Goal: Check status: Check status

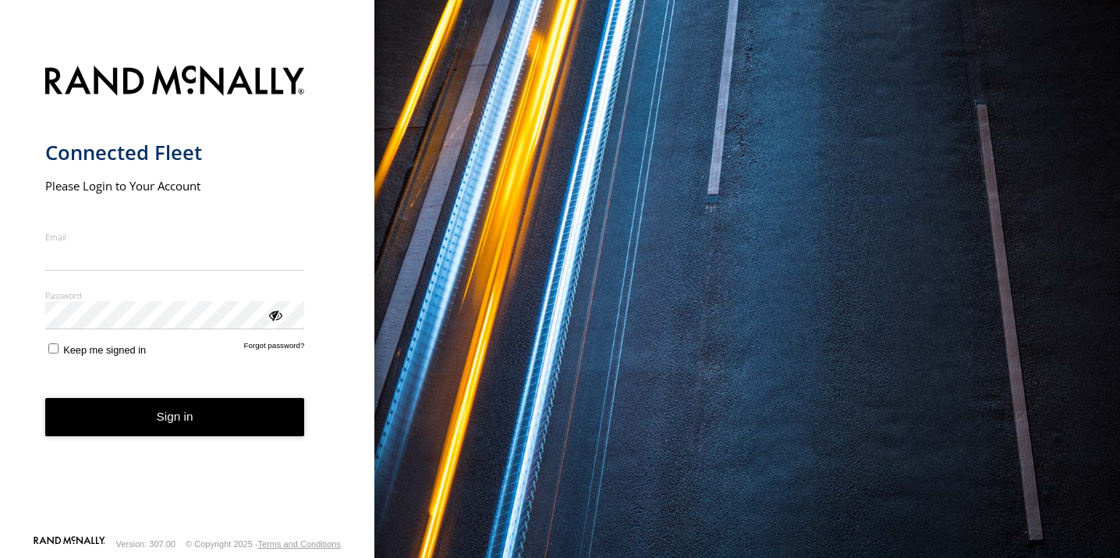
type input "**********"
click at [172, 431] on button "Sign in" at bounding box center [175, 417] width 260 height 38
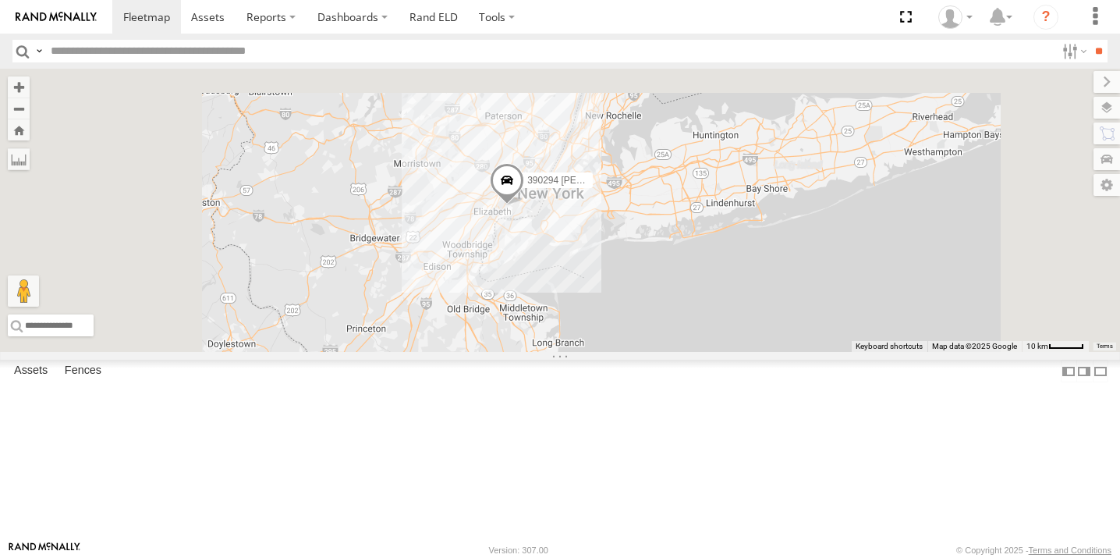
drag, startPoint x: 752, startPoint y: 187, endPoint x: 796, endPoint y: 541, distance: 356.8
click at [799, 544] on body at bounding box center [560, 279] width 1120 height 558
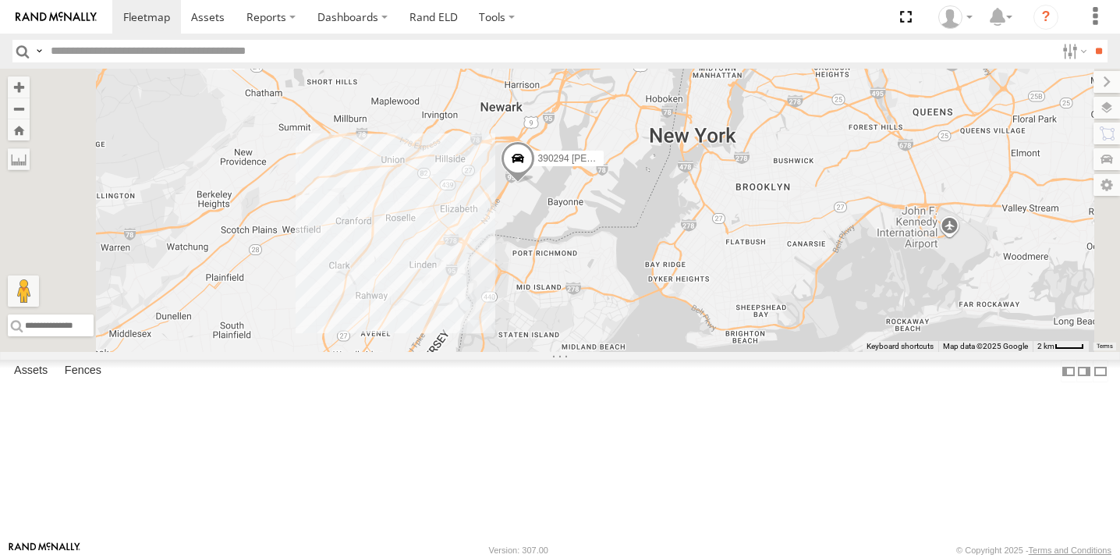
drag, startPoint x: 686, startPoint y: 370, endPoint x: 707, endPoint y: 420, distance: 53.8
click at [707, 352] on div "JTSP Hino 468334 [PERSON_NAME] 390294 [PERSON_NAME]" at bounding box center [560, 210] width 1120 height 283
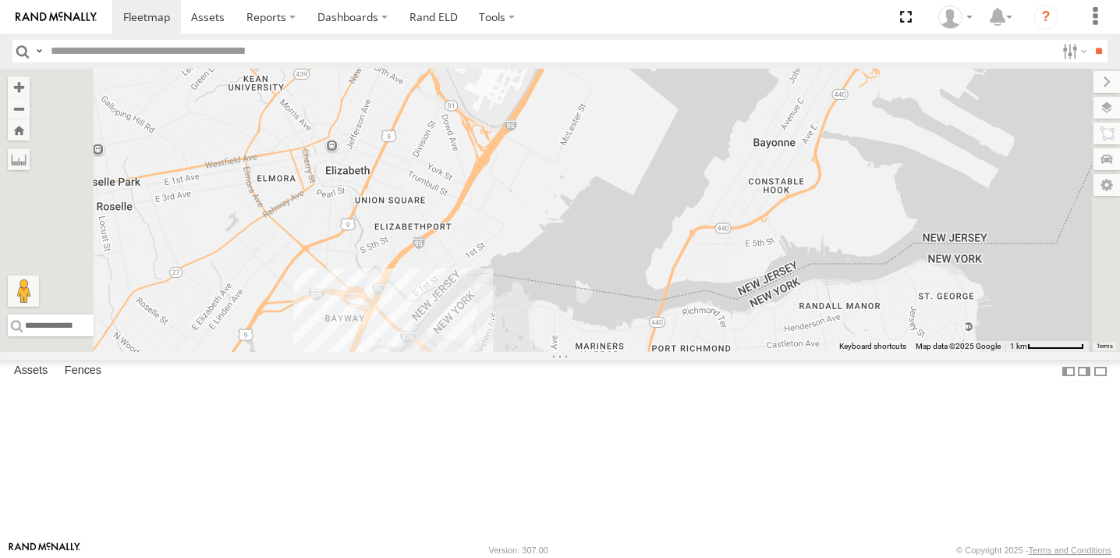
drag, startPoint x: 767, startPoint y: 390, endPoint x: 765, endPoint y: 417, distance: 27.4
click at [765, 352] on div "JTSP Hino 468334 [PERSON_NAME] 390294 [PERSON_NAME]" at bounding box center [560, 210] width 1120 height 283
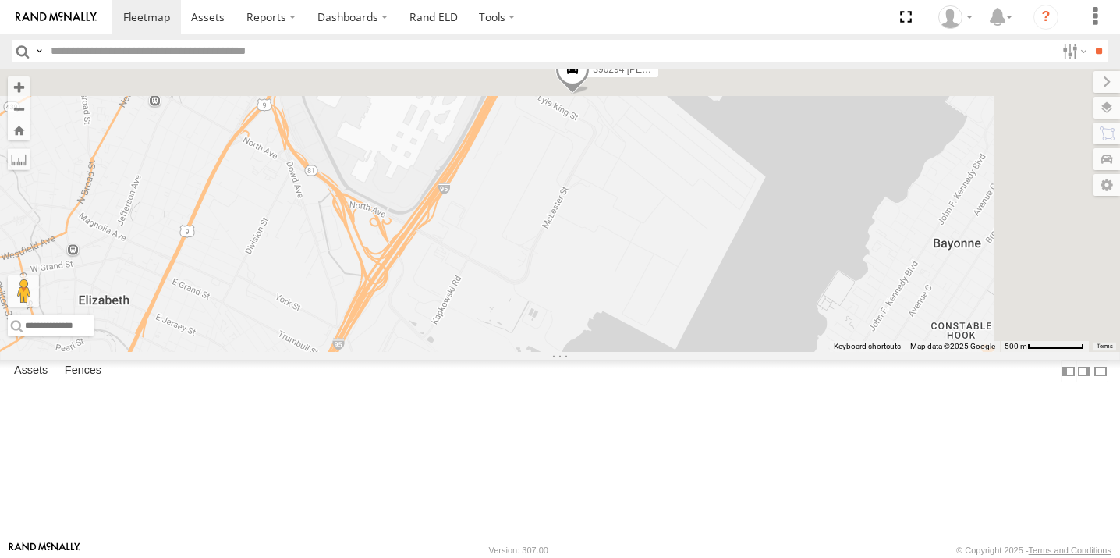
drag, startPoint x: 771, startPoint y: 369, endPoint x: 755, endPoint y: 498, distance: 130.5
click at [757, 352] on div "JTSP Hino 468334 [PERSON_NAME] 390294 [PERSON_NAME]" at bounding box center [560, 210] width 1120 height 283
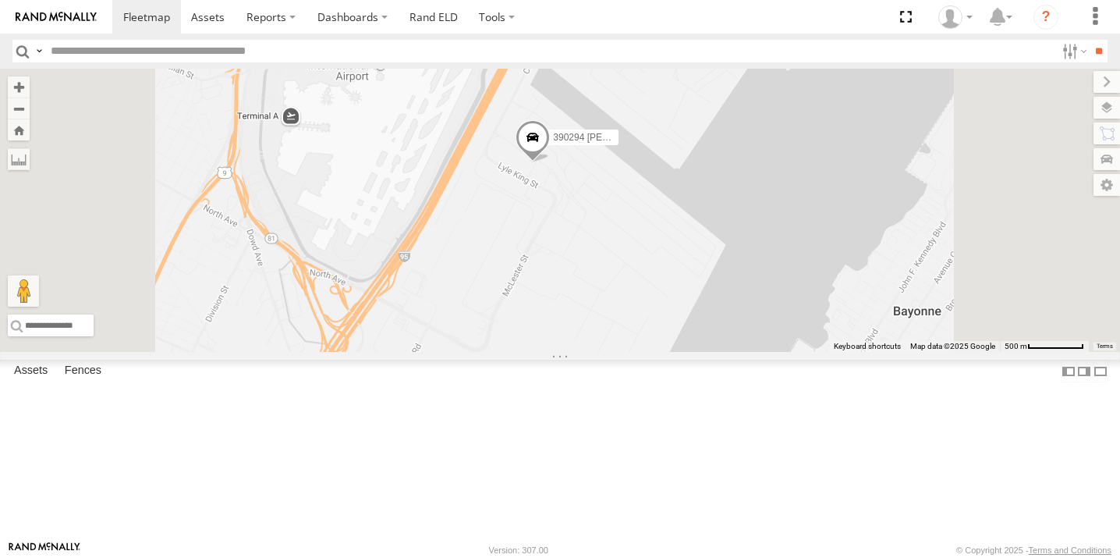
drag, startPoint x: 697, startPoint y: 438, endPoint x: 714, endPoint y: 327, distance: 112.8
click at [714, 327] on div "JTSP Hino 468334 [PERSON_NAME] 390294 [PERSON_NAME]" at bounding box center [560, 210] width 1120 height 283
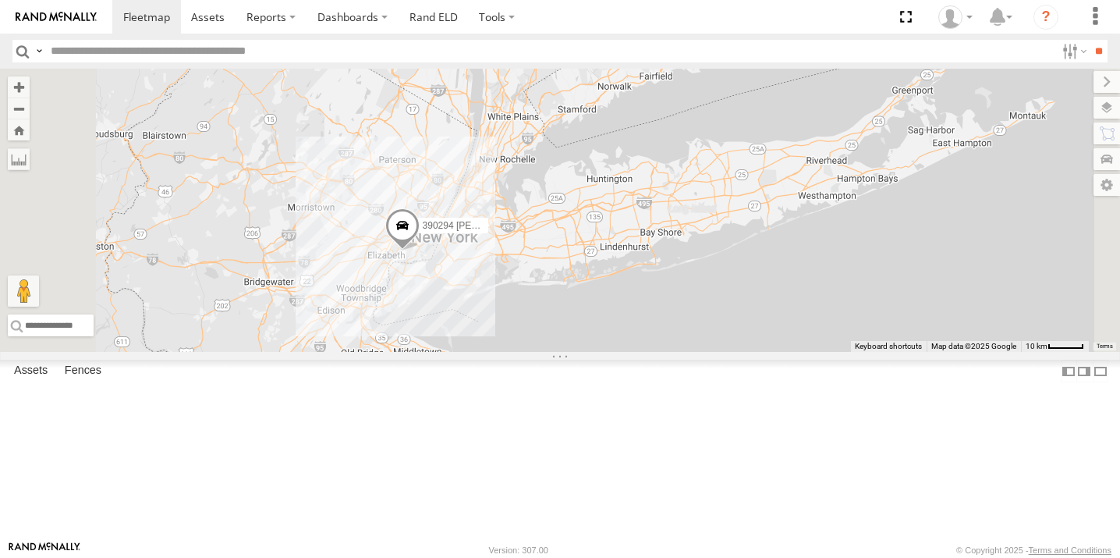
drag, startPoint x: 525, startPoint y: 466, endPoint x: 650, endPoint y: 257, distance: 243.8
click at [650, 268] on div "390294 [PERSON_NAME]" at bounding box center [560, 210] width 1120 height 283
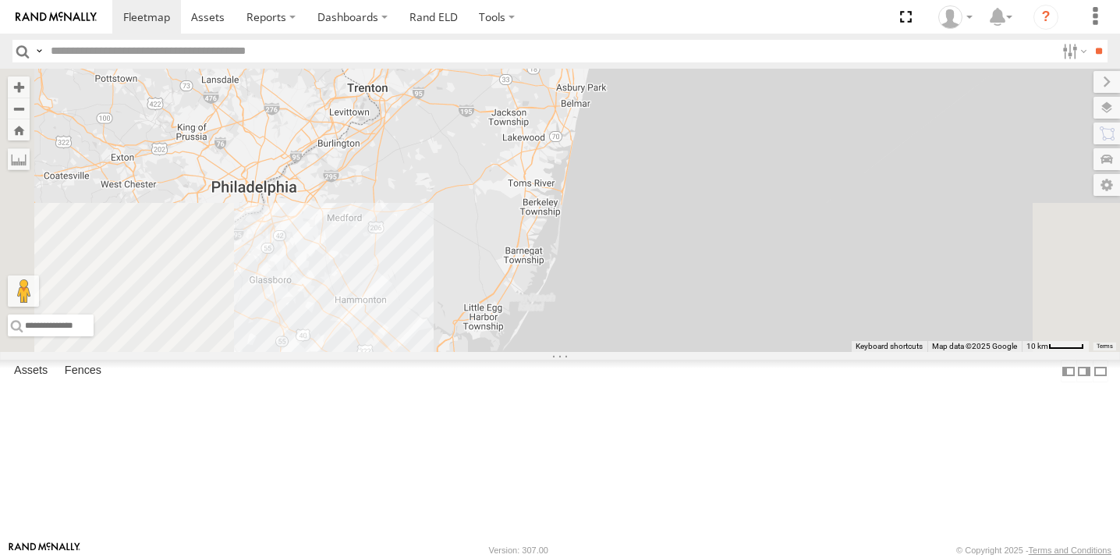
drag, startPoint x: 551, startPoint y: 443, endPoint x: 599, endPoint y: 295, distance: 155.9
click at [599, 296] on div "390294 [PERSON_NAME]" at bounding box center [560, 210] width 1120 height 283
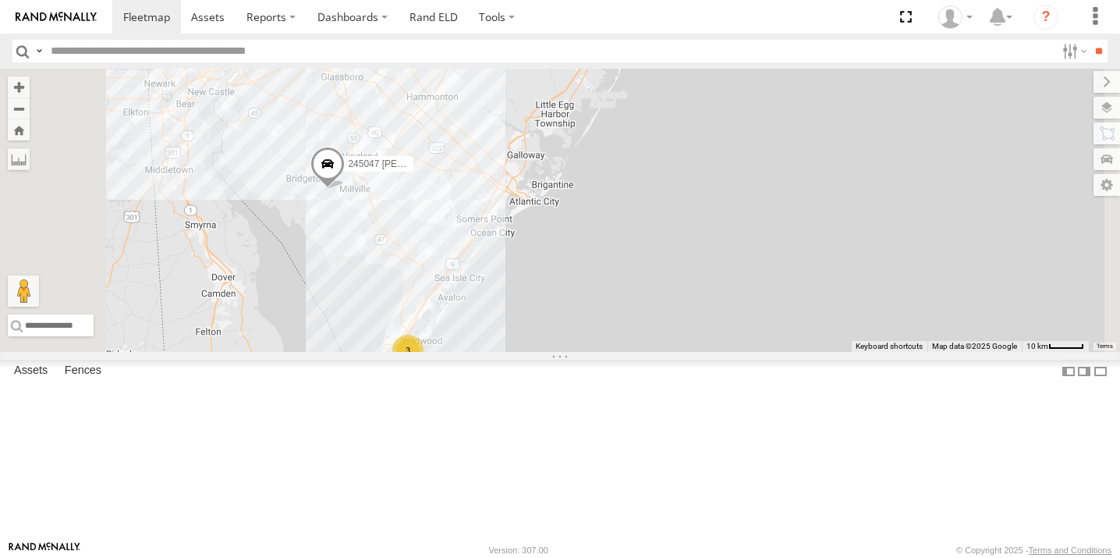
drag, startPoint x: 540, startPoint y: 464, endPoint x: 583, endPoint y: 369, distance: 104.4
click at [583, 352] on div "390294 [PERSON_NAME] 3 245047 [PERSON_NAME]" at bounding box center [560, 210] width 1120 height 283
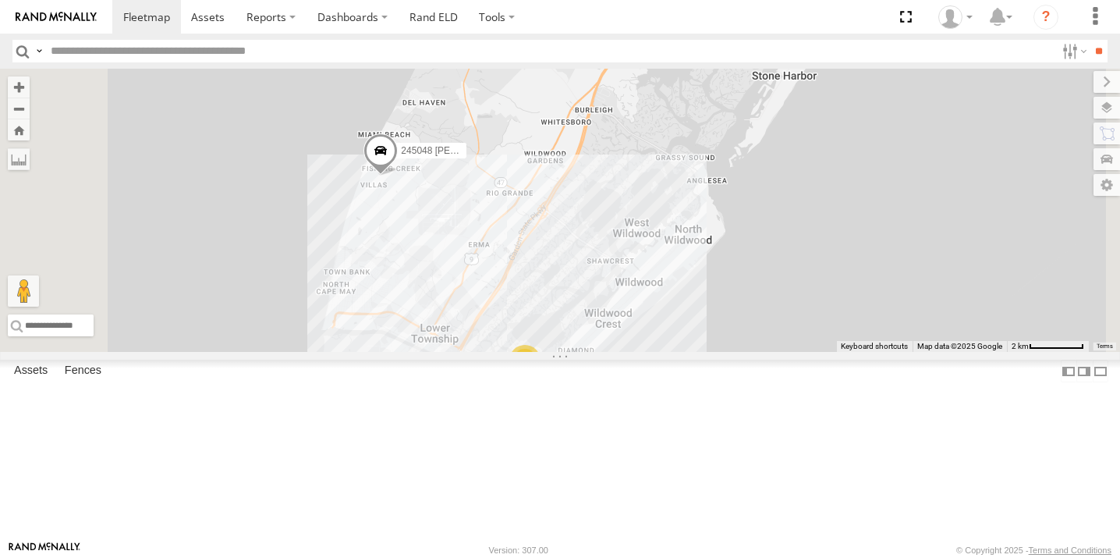
drag, startPoint x: 604, startPoint y: 353, endPoint x: 616, endPoint y: 348, distance: 13.3
click at [618, 349] on div "390294 [PERSON_NAME] 245047 [PERSON_NAME] 245048 [PERSON_NAME] 2" at bounding box center [560, 210] width 1120 height 283
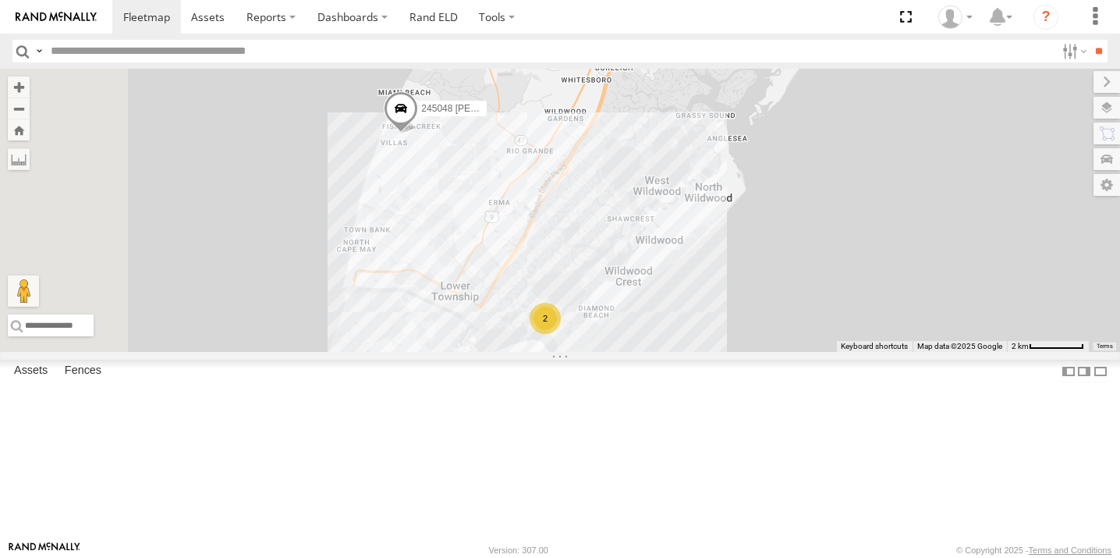
drag, startPoint x: 509, startPoint y: 349, endPoint x: 520, endPoint y: 304, distance: 46.0
click at [515, 308] on div "390294 [PERSON_NAME] 245047 [PERSON_NAME] 245048 [PERSON_NAME] 2" at bounding box center [560, 210] width 1120 height 283
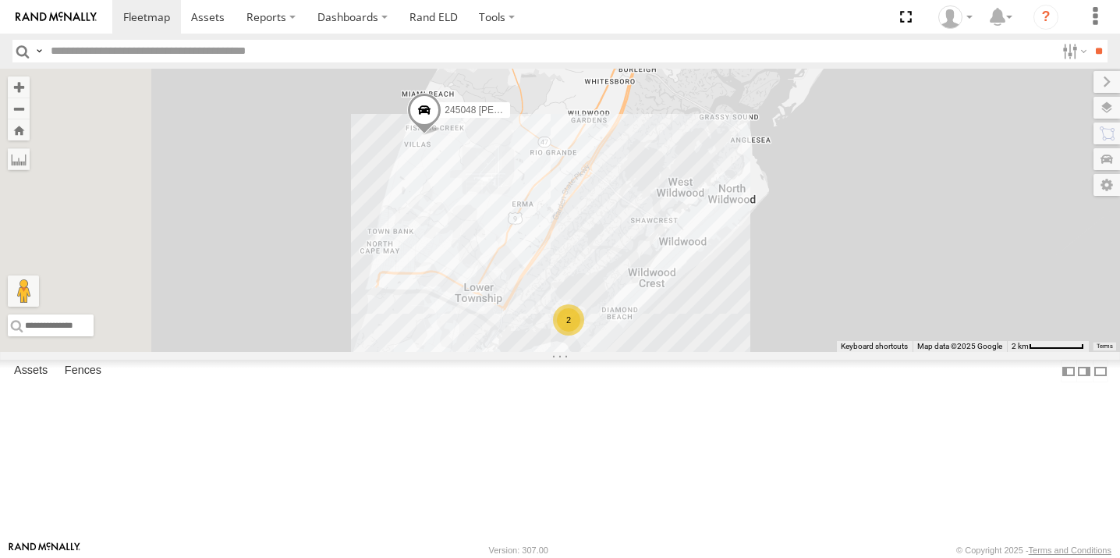
drag, startPoint x: 515, startPoint y: 268, endPoint x: 534, endPoint y: 268, distance: 19.5
click at [534, 268] on div "245048 [PERSON_NAME] 2" at bounding box center [560, 210] width 1120 height 283
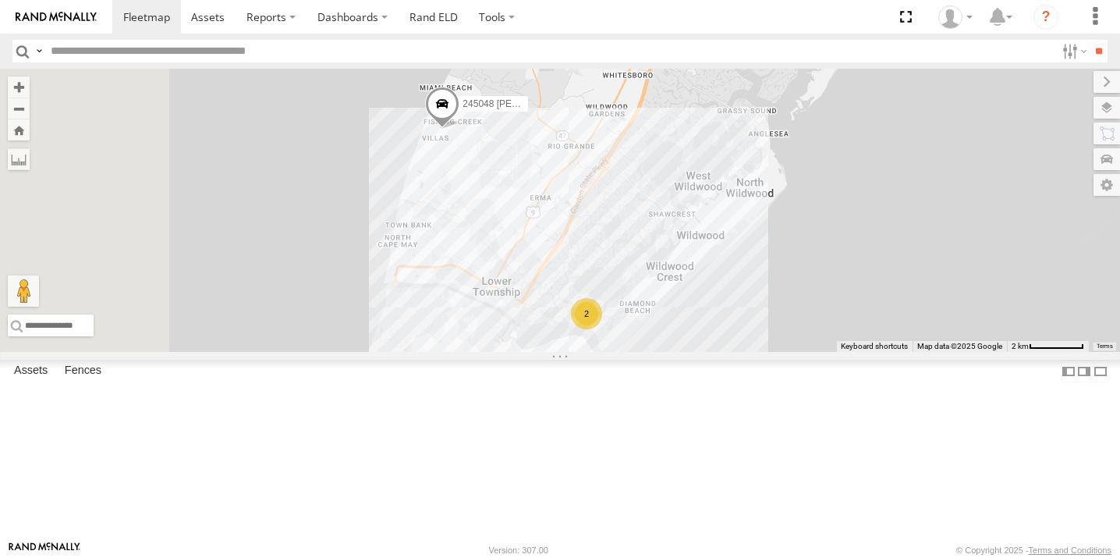
drag, startPoint x: 526, startPoint y: 261, endPoint x: 537, endPoint y: 255, distance: 12.6
click at [537, 255] on div "245048 [PERSON_NAME] 2" at bounding box center [560, 210] width 1120 height 283
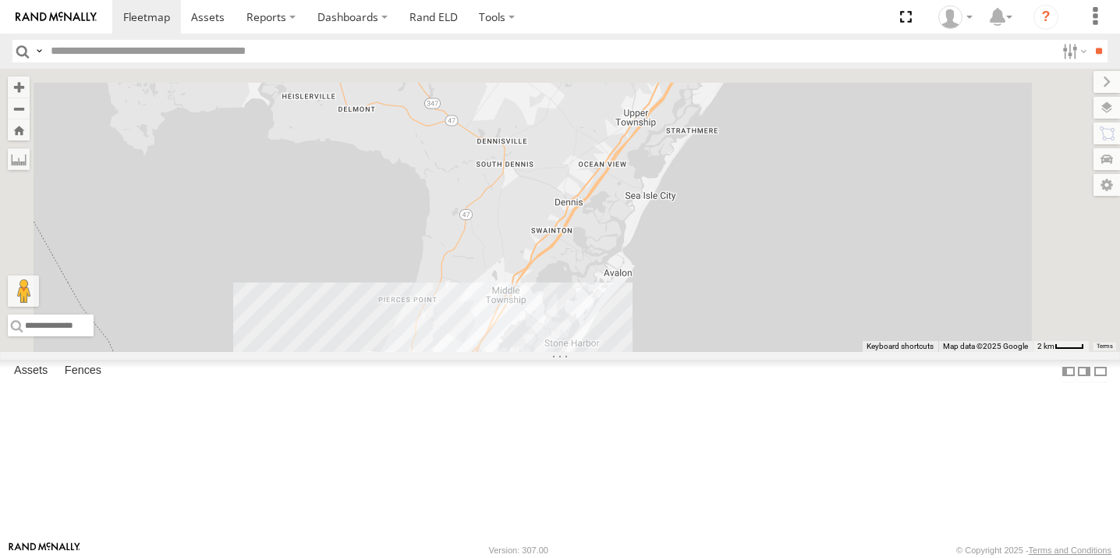
drag, startPoint x: 647, startPoint y: 414, endPoint x: 636, endPoint y: 495, distance: 82.0
click at [636, 352] on div "245048 [PERSON_NAME] 2" at bounding box center [560, 210] width 1120 height 283
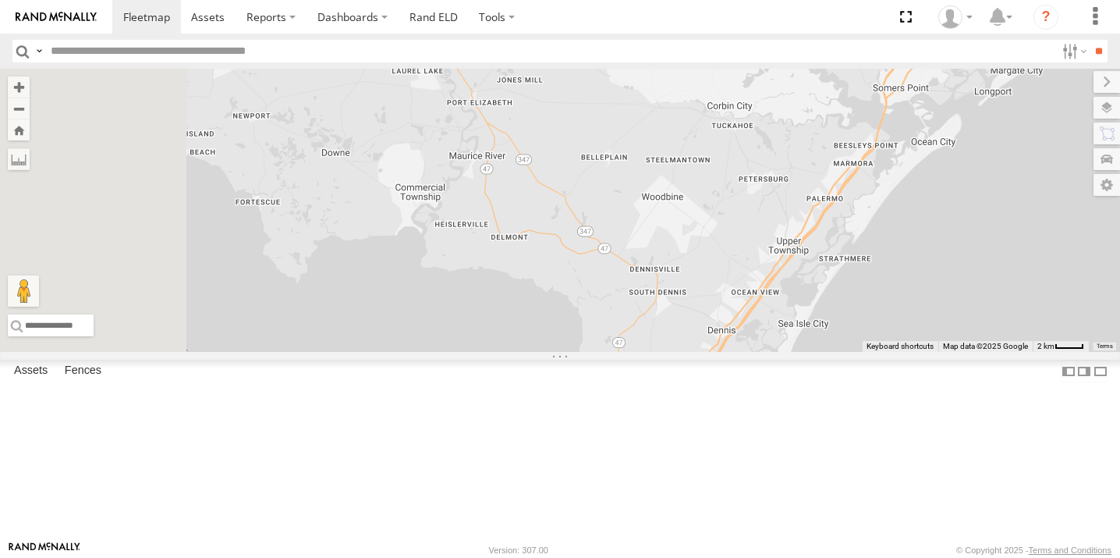
drag, startPoint x: 609, startPoint y: 416, endPoint x: 711, endPoint y: 492, distance: 127.1
click at [711, 352] on div "245048 [PERSON_NAME] 2" at bounding box center [560, 210] width 1120 height 283
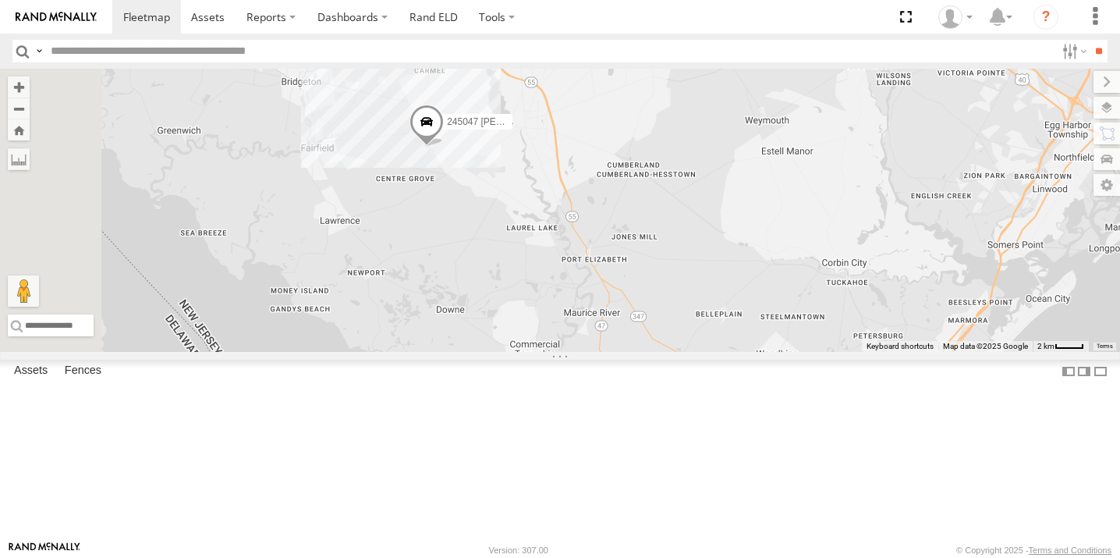
drag, startPoint x: 625, startPoint y: 390, endPoint x: 685, endPoint y: 481, distance: 109.2
click at [685, 352] on div "245048 [PERSON_NAME] 2 245047 [PERSON_NAME]" at bounding box center [560, 210] width 1120 height 283
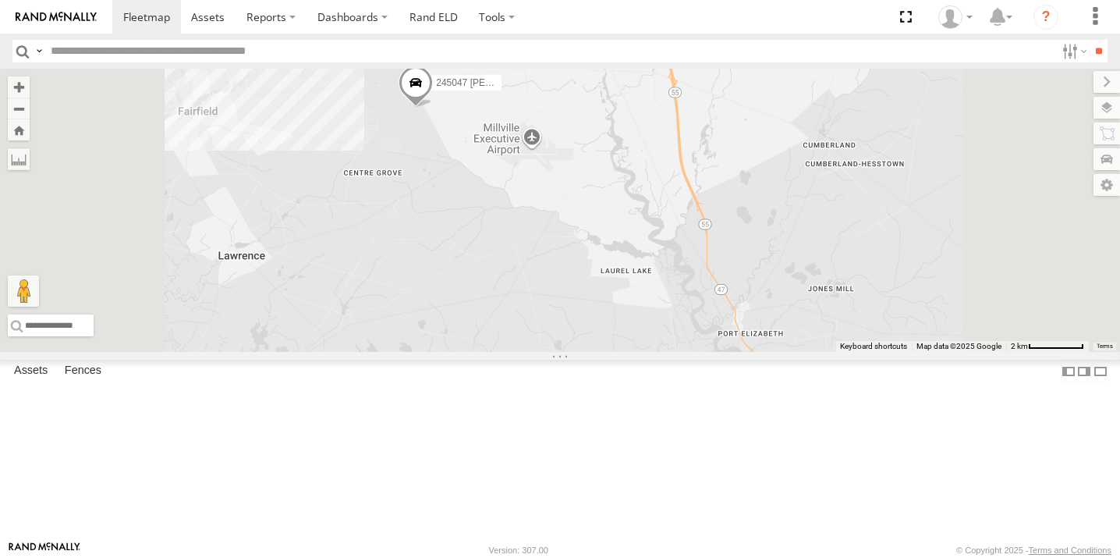
drag, startPoint x: 619, startPoint y: 314, endPoint x: 641, endPoint y: 409, distance: 97.8
click at [641, 352] on div "245048 [PERSON_NAME] 245047 [PERSON_NAME]" at bounding box center [560, 210] width 1120 height 283
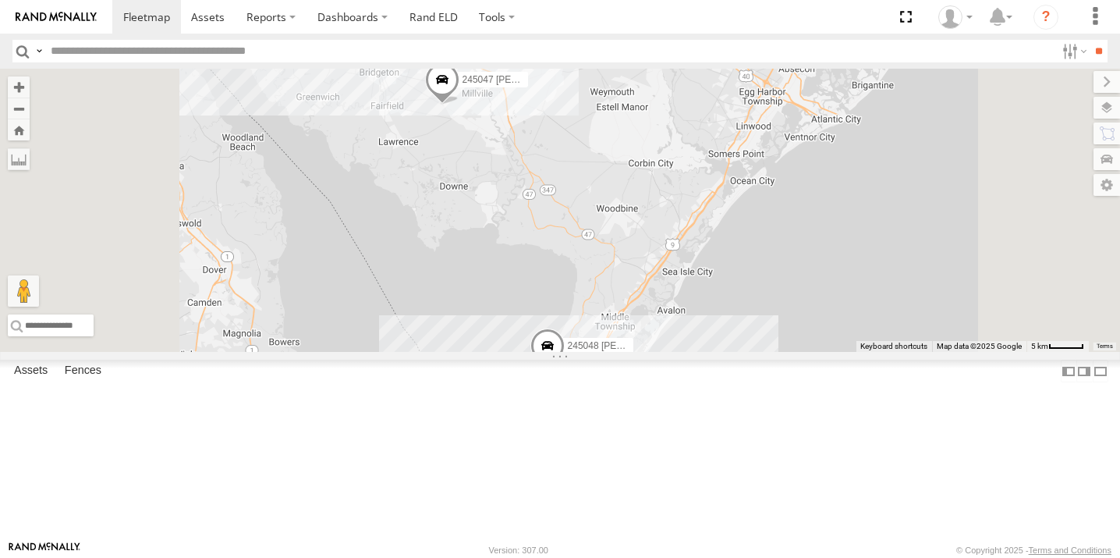
drag, startPoint x: 641, startPoint y: 384, endPoint x: 643, endPoint y: 285, distance: 98.3
click at [643, 285] on div "245048 [PERSON_NAME] 245047 [PERSON_NAME]" at bounding box center [560, 210] width 1120 height 283
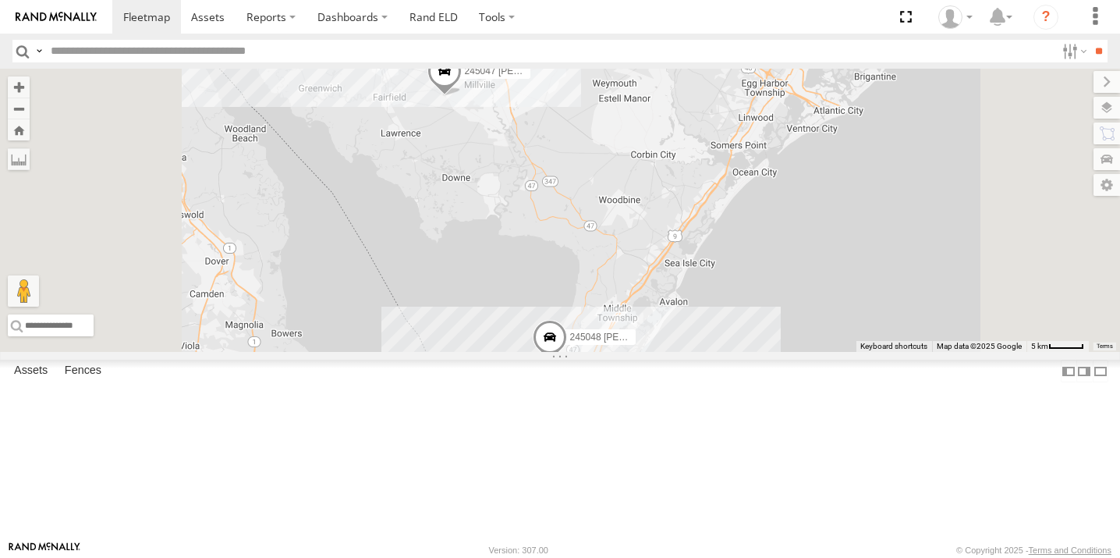
click at [652, 317] on div "245048 [PERSON_NAME] 245047 [PERSON_NAME] 2" at bounding box center [560, 210] width 1120 height 283
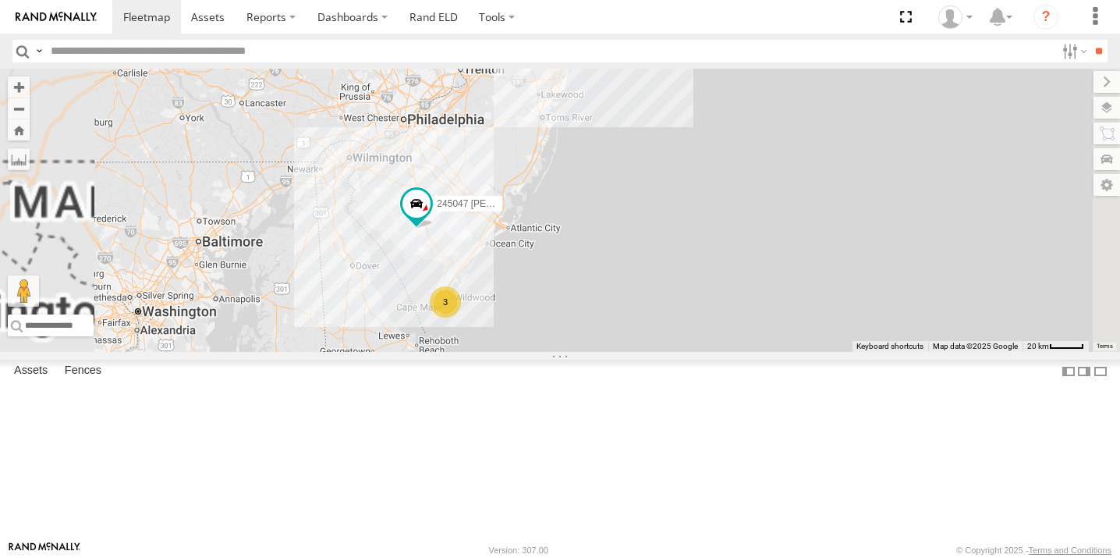
drag, startPoint x: 752, startPoint y: 306, endPoint x: 758, endPoint y: 452, distance: 146.0
click at [758, 352] on div "468334 [PERSON_NAME] 390294 [PERSON_NAME] JTSP Hino 3 245047 [PERSON_NAME]" at bounding box center [560, 210] width 1120 height 283
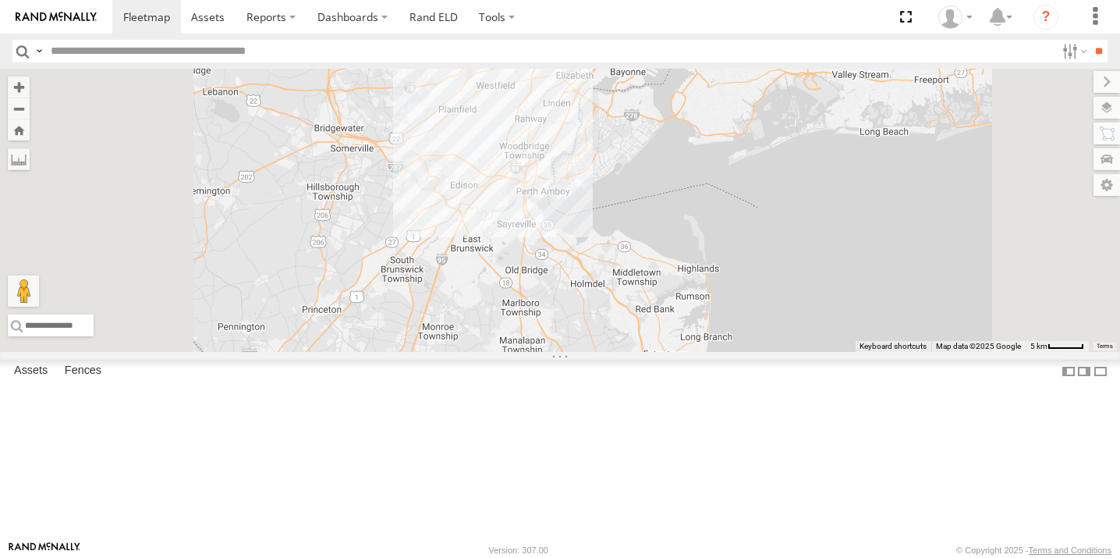
drag, startPoint x: 661, startPoint y: 250, endPoint x: 707, endPoint y: 459, distance: 214.0
click at [707, 352] on div "468334 [PERSON_NAME] 390294 [PERSON_NAME] JTSP Hino 245047 [PERSON_NAME]" at bounding box center [560, 210] width 1120 height 283
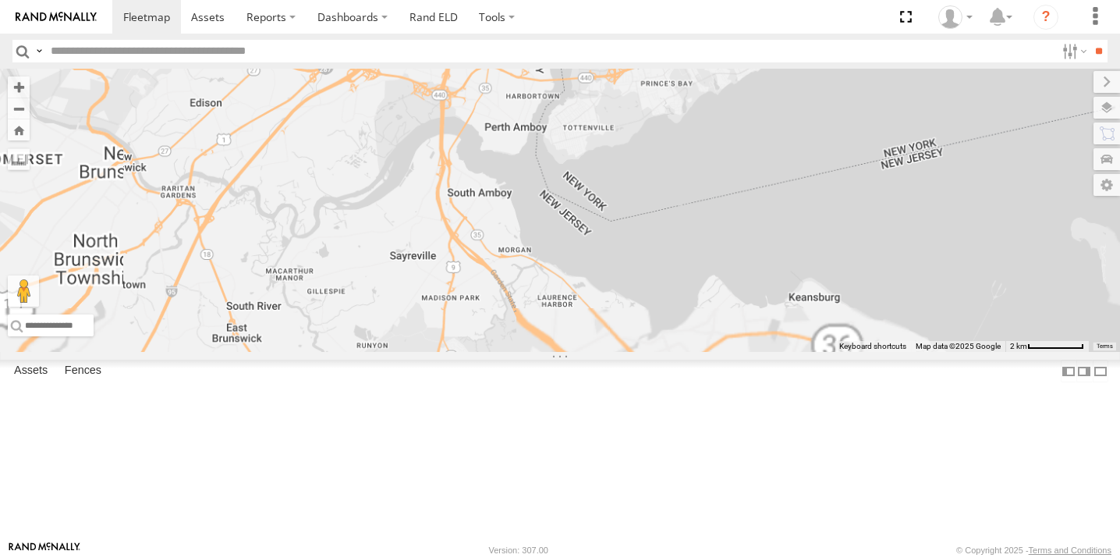
drag, startPoint x: 836, startPoint y: 261, endPoint x: 808, endPoint y: 545, distance: 285.3
click at [808, 545] on body at bounding box center [560, 279] width 1120 height 558
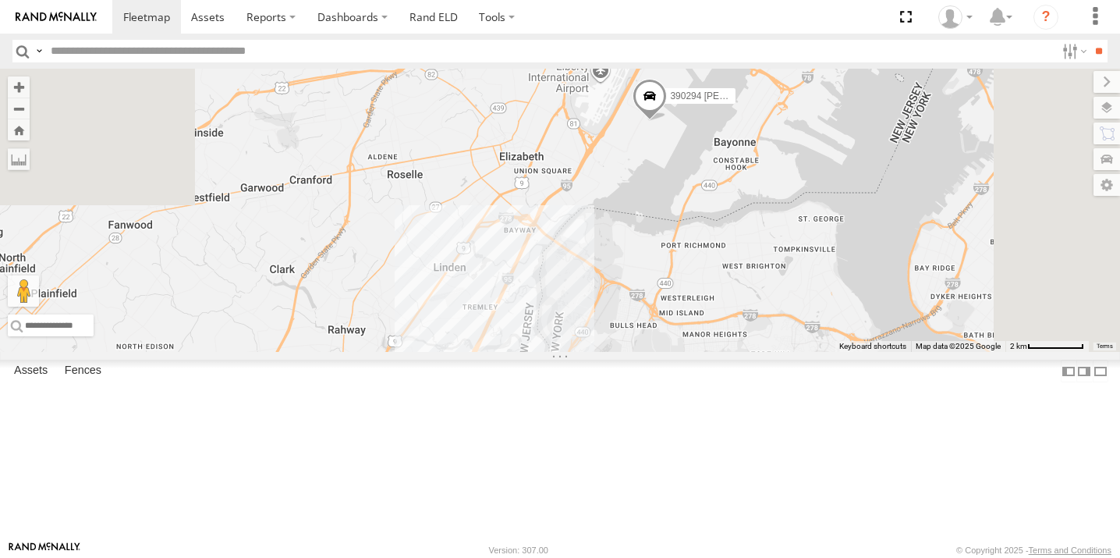
drag, startPoint x: 843, startPoint y: 325, endPoint x: 750, endPoint y: 571, distance: 262.9
click at [750, 557] on html at bounding box center [560, 279] width 1120 height 558
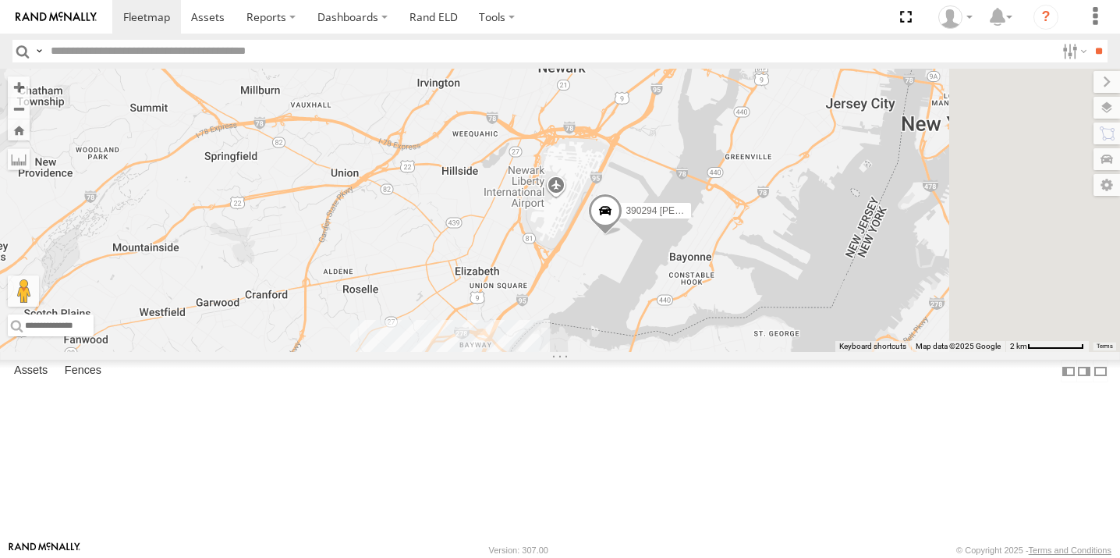
drag, startPoint x: 783, startPoint y: 424, endPoint x: 775, endPoint y: 438, distance: 16.5
click at [775, 352] on div "468334 [PERSON_NAME] 390294 [PERSON_NAME] JTSP Hino 245047 [PERSON_NAME]" at bounding box center [560, 210] width 1120 height 283
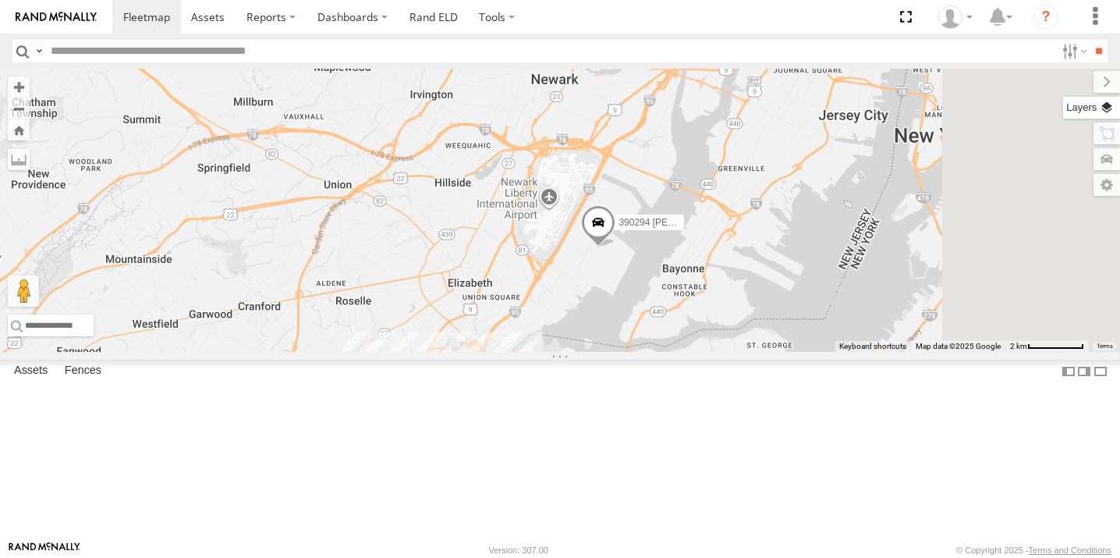
click at [1111, 115] on label at bounding box center [1091, 108] width 57 height 22
click at [0, 0] on label at bounding box center [0, 0] width 0 height 0
click at [0, 0] on span "Satellite" at bounding box center [0, 0] width 0 height 0
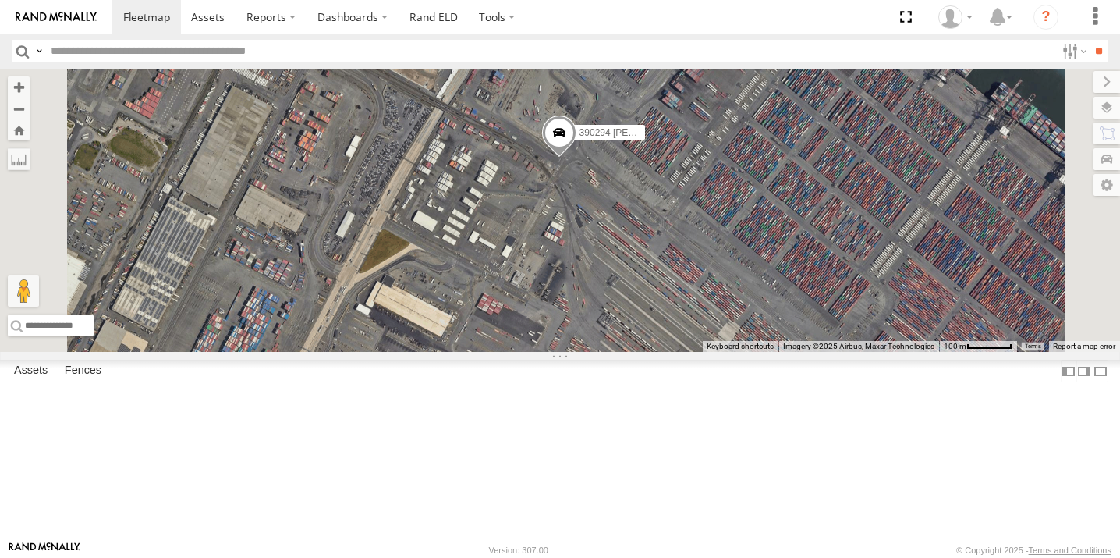
drag, startPoint x: 788, startPoint y: 324, endPoint x: 787, endPoint y: 372, distance: 47.6
click at [787, 352] on div "468334 [PERSON_NAME] 390294 [PERSON_NAME] JTSP Hino 245047 [PERSON_NAME]" at bounding box center [560, 210] width 1120 height 283
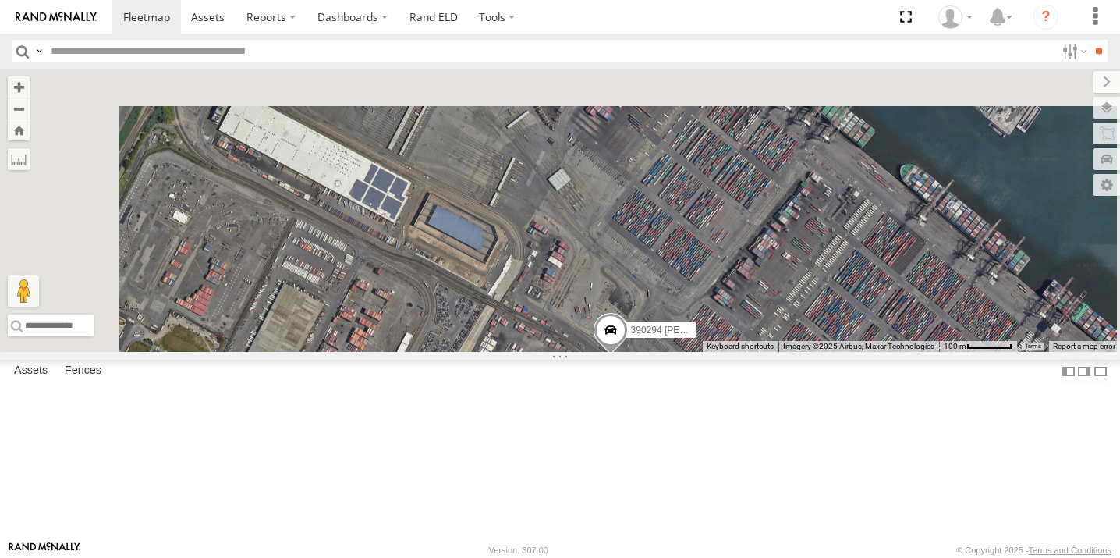
drag, startPoint x: 736, startPoint y: 372, endPoint x: 755, endPoint y: 433, distance: 63.7
click at [756, 352] on div "468334 [PERSON_NAME] 390294 [PERSON_NAME] JTSP Hino 245047 [PERSON_NAME]" at bounding box center [560, 210] width 1120 height 283
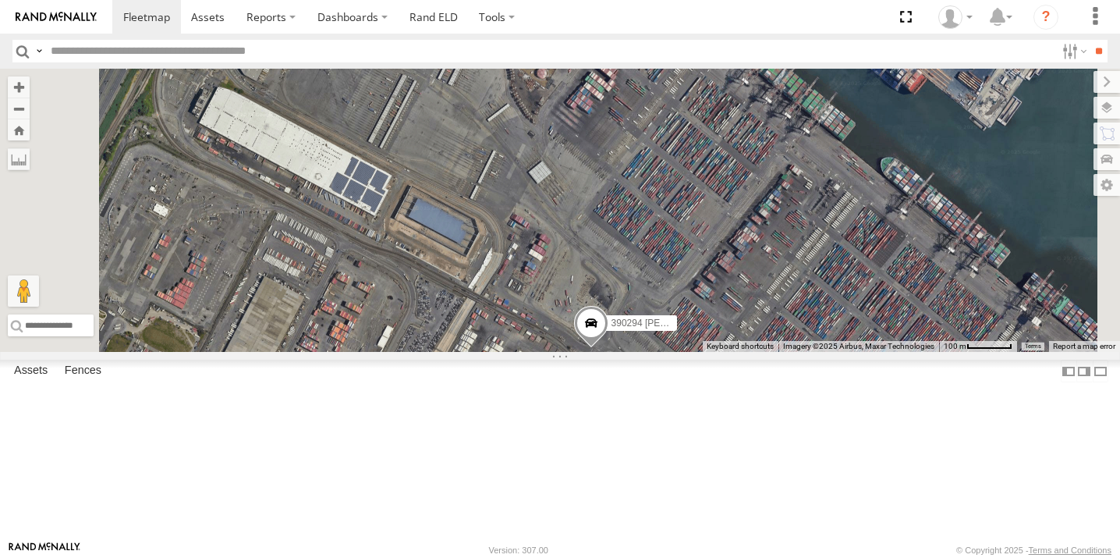
drag, startPoint x: 701, startPoint y: 408, endPoint x: 668, endPoint y: 388, distance: 38.5
click at [668, 352] on div "468334 [PERSON_NAME] 390294 [PERSON_NAME] JTSP Hino 245047 [PERSON_NAME]" at bounding box center [560, 210] width 1120 height 283
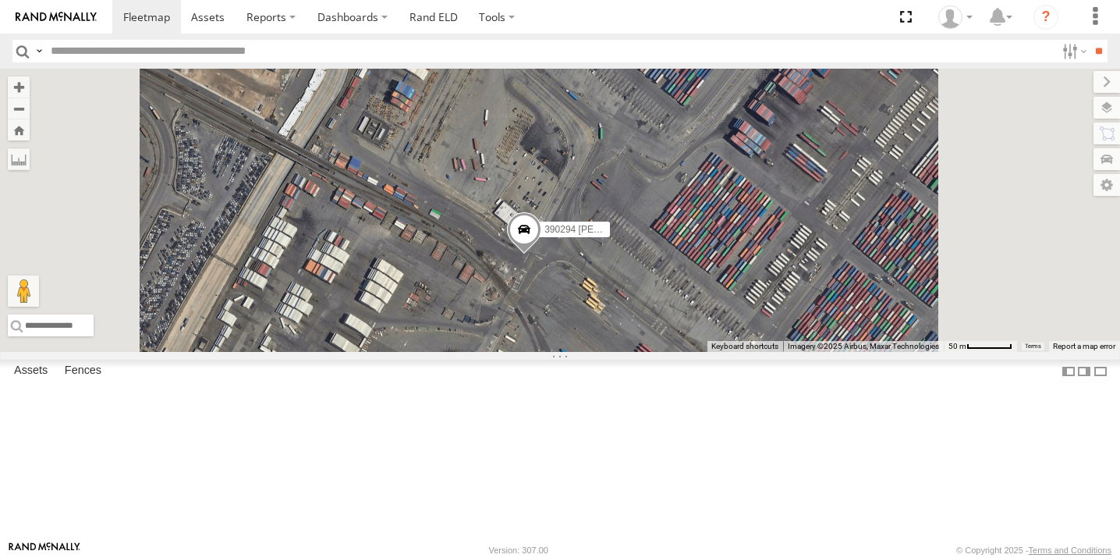
drag, startPoint x: 777, startPoint y: 460, endPoint x: 718, endPoint y: 359, distance: 117.5
click at [718, 352] on div "468334 [PERSON_NAME] 390294 [PERSON_NAME] JTSP Hino 245047 [PERSON_NAME]" at bounding box center [560, 210] width 1120 height 283
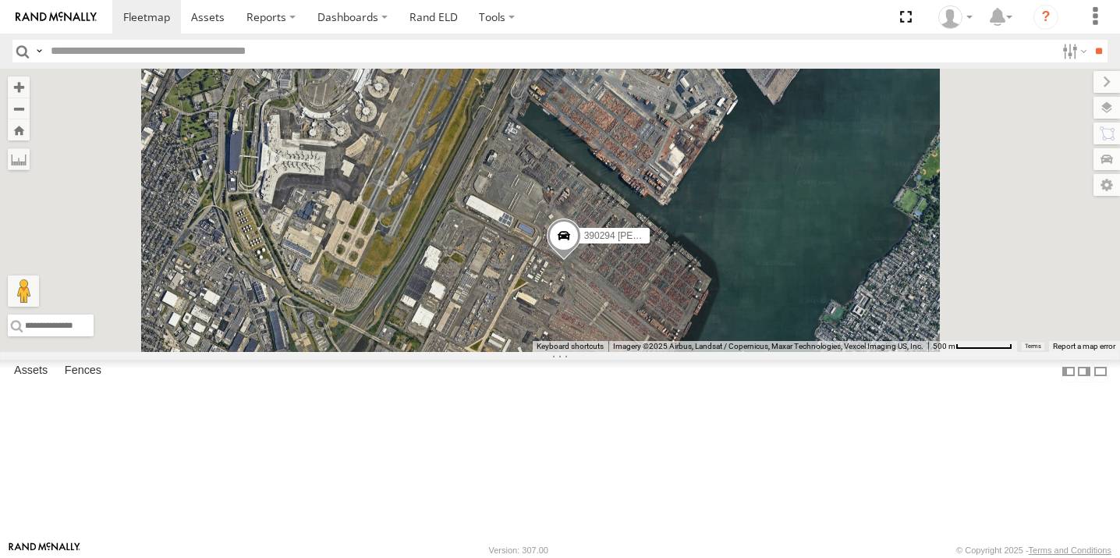
click at [0, 0] on div "Basemaps Roadmap Terrain Satellite Satellite + Roadmap" at bounding box center [0, 0] width 0 height 0
click at [583, 352] on div "390294 [PERSON_NAME]" at bounding box center [560, 210] width 1120 height 283
click at [704, 338] on div "390294 [PERSON_NAME]" at bounding box center [560, 210] width 1120 height 283
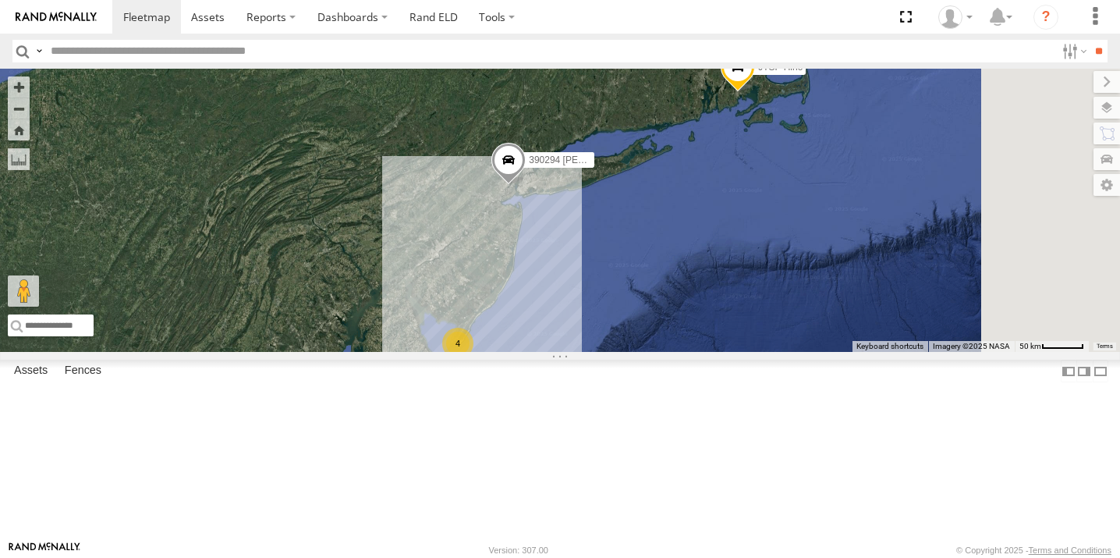
drag, startPoint x: 672, startPoint y: 205, endPoint x: 642, endPoint y: 285, distance: 85.6
click at [643, 285] on div "JTSP Hino 468334 [PERSON_NAME] 4 390294 [PERSON_NAME]" at bounding box center [560, 210] width 1120 height 283
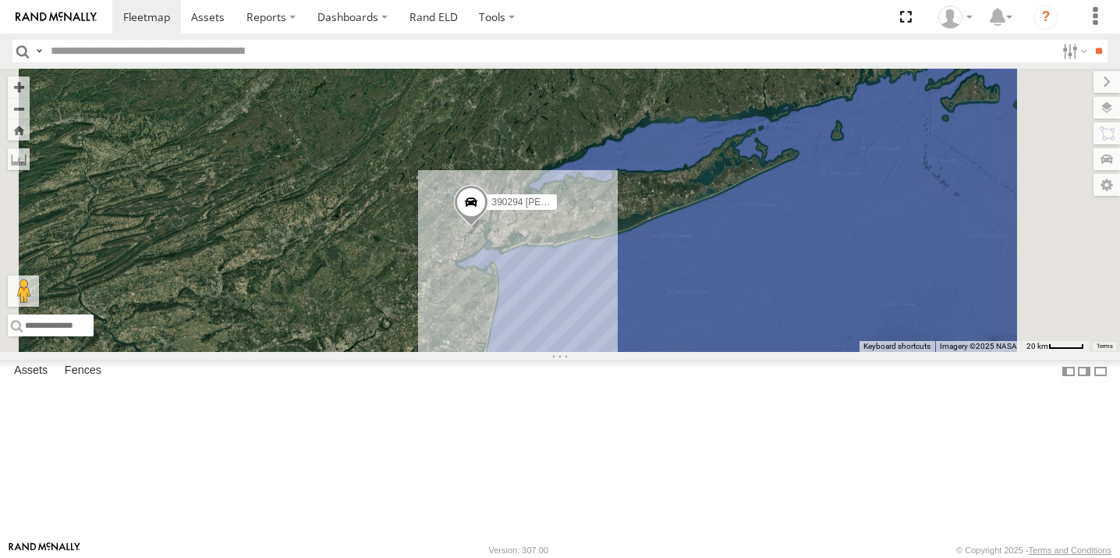
drag, startPoint x: 750, startPoint y: 312, endPoint x: 780, endPoint y: 442, distance: 133.8
click at [782, 352] on div "JTSP Hino 468334 [PERSON_NAME] 390294 [PERSON_NAME]" at bounding box center [560, 210] width 1120 height 283
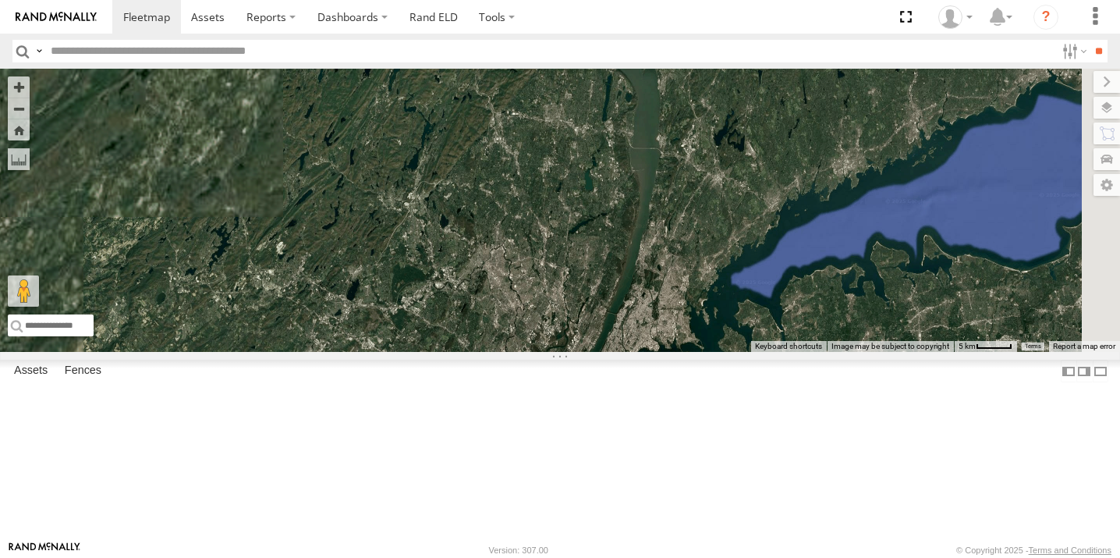
drag, startPoint x: 732, startPoint y: 433, endPoint x: 705, endPoint y: 298, distance: 137.5
click at [705, 300] on div "JTSP Hino 468334 [PERSON_NAME] 390294 [PERSON_NAME]" at bounding box center [560, 210] width 1120 height 283
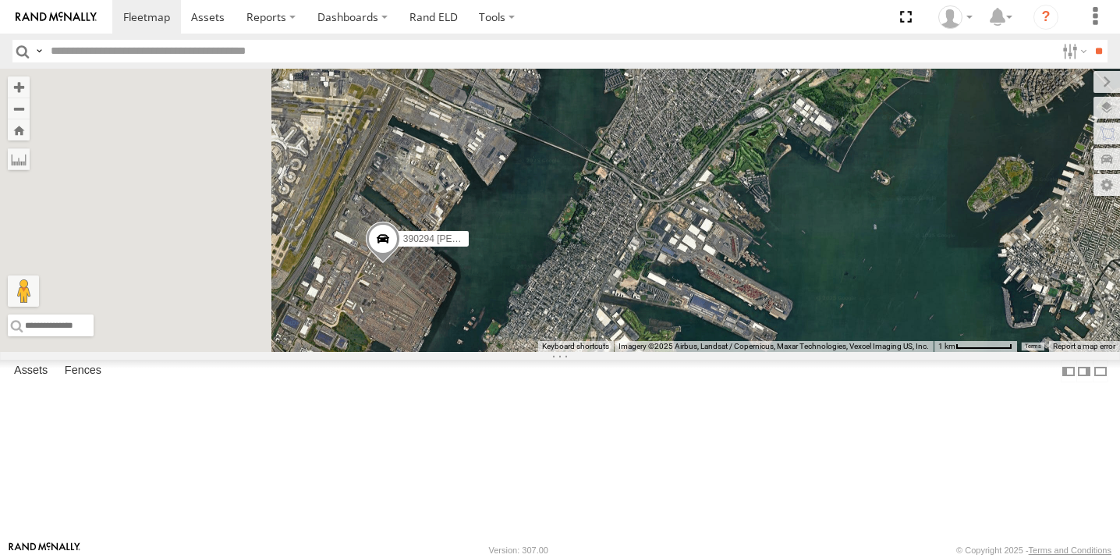
drag, startPoint x: 533, startPoint y: 388, endPoint x: 704, endPoint y: 422, distance: 174.1
click at [704, 352] on div "JTSP Hino 468334 [PERSON_NAME] 390294 [PERSON_NAME]" at bounding box center [560, 210] width 1120 height 283
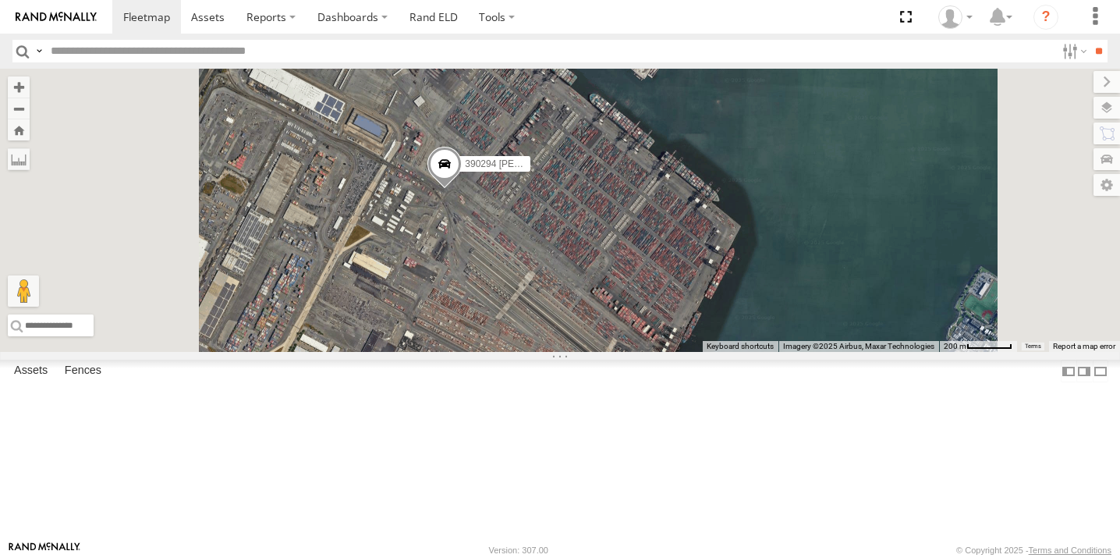
drag, startPoint x: 670, startPoint y: 324, endPoint x: 696, endPoint y: 414, distance: 94.1
click at [696, 352] on div "JTSP Hino 468334 [PERSON_NAME] 390294 [PERSON_NAME]" at bounding box center [560, 210] width 1120 height 283
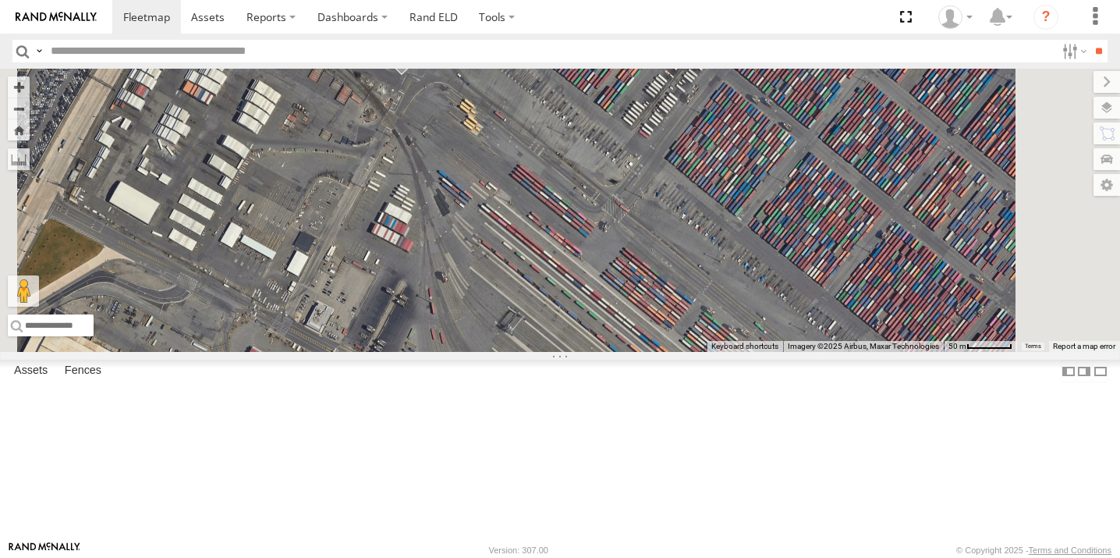
click at [419, 75] on span at bounding box center [402, 54] width 34 height 42
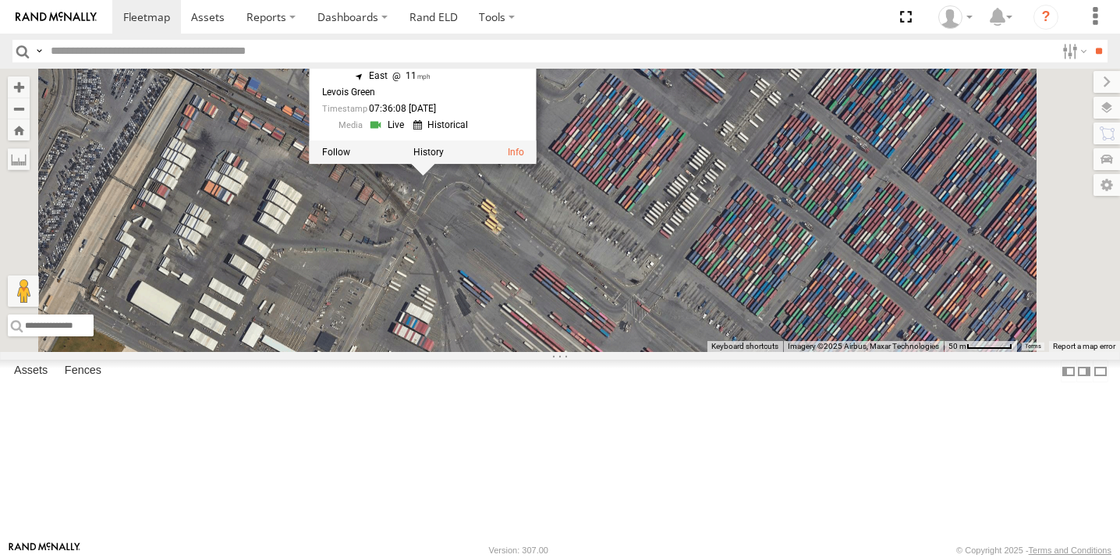
drag, startPoint x: 674, startPoint y: 330, endPoint x: 681, endPoint y: 353, distance: 23.7
click at [681, 352] on div "JTSP Hino 468334 Shelina 390294 Lee 390294 Lee All Assets E Bay Ave Elizabeth 4…" at bounding box center [560, 210] width 1120 height 283
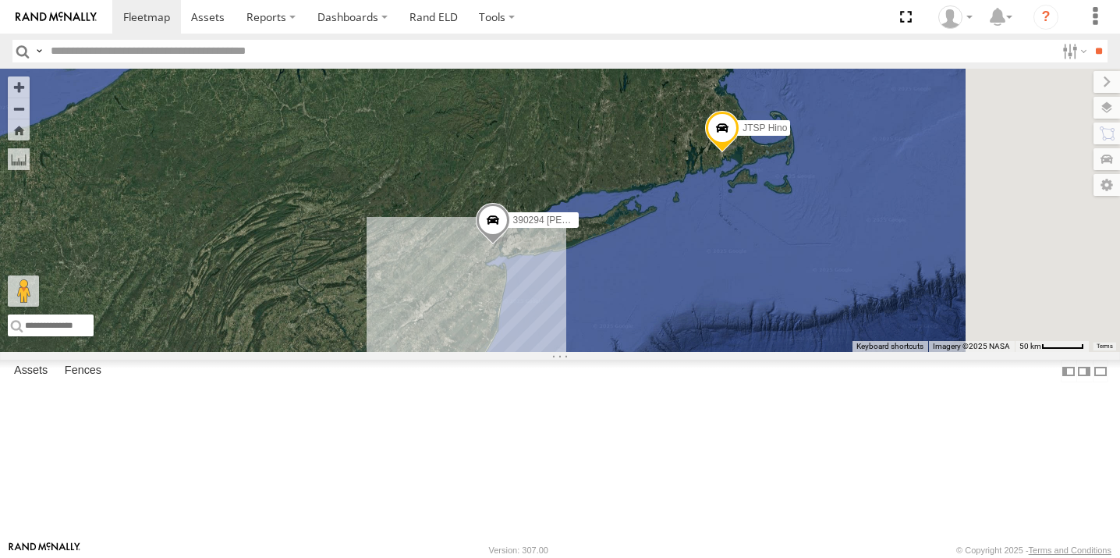
drag, startPoint x: 682, startPoint y: 339, endPoint x: 662, endPoint y: 383, distance: 48.2
click at [662, 352] on div "468334 Shelina 54782 Hino 245047 Shawn 245048 Charles 390294 Lee 468332 Stanley…" at bounding box center [560, 210] width 1120 height 283
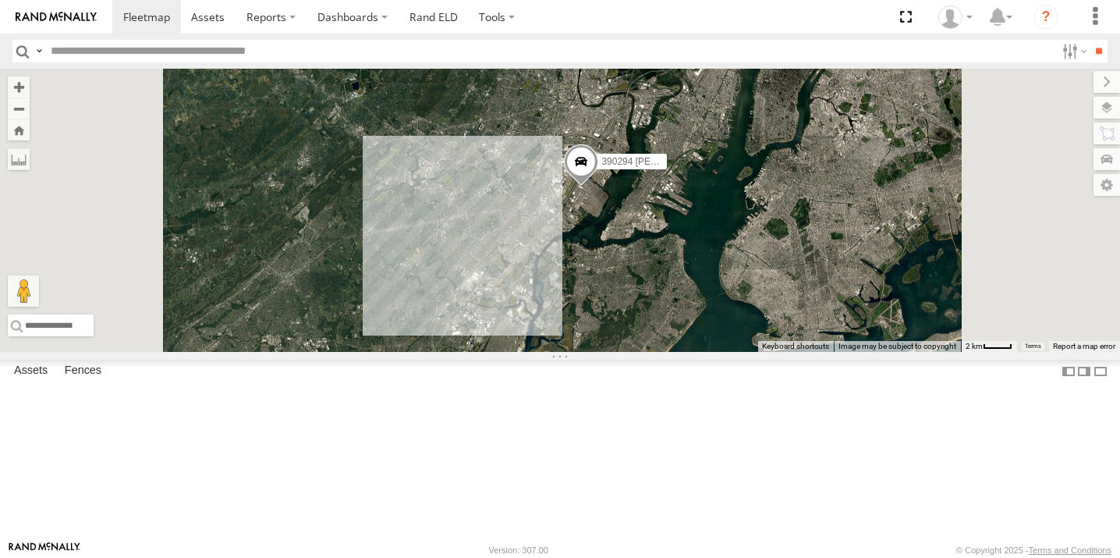
drag, startPoint x: 753, startPoint y: 327, endPoint x: 697, endPoint y: 432, distance: 119.0
click at [697, 352] on div "468334 Shelina 54782 Hino 245047 Shawn 245048 Charles 390294 Lee 468332 Stanley…" at bounding box center [560, 210] width 1120 height 283
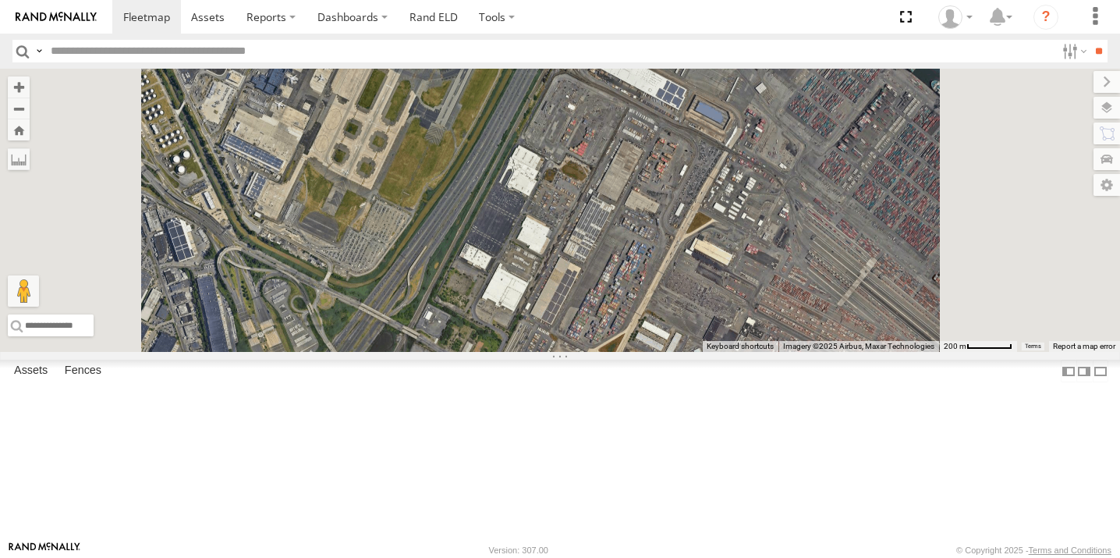
drag, startPoint x: 785, startPoint y: 347, endPoint x: 695, endPoint y: 481, distance: 161.4
click at [695, 352] on div "468334 Shelina 54782 Hino 245047 Shawn 245048 Charles 390294 Lee 468332 Stanley…" at bounding box center [560, 210] width 1120 height 283
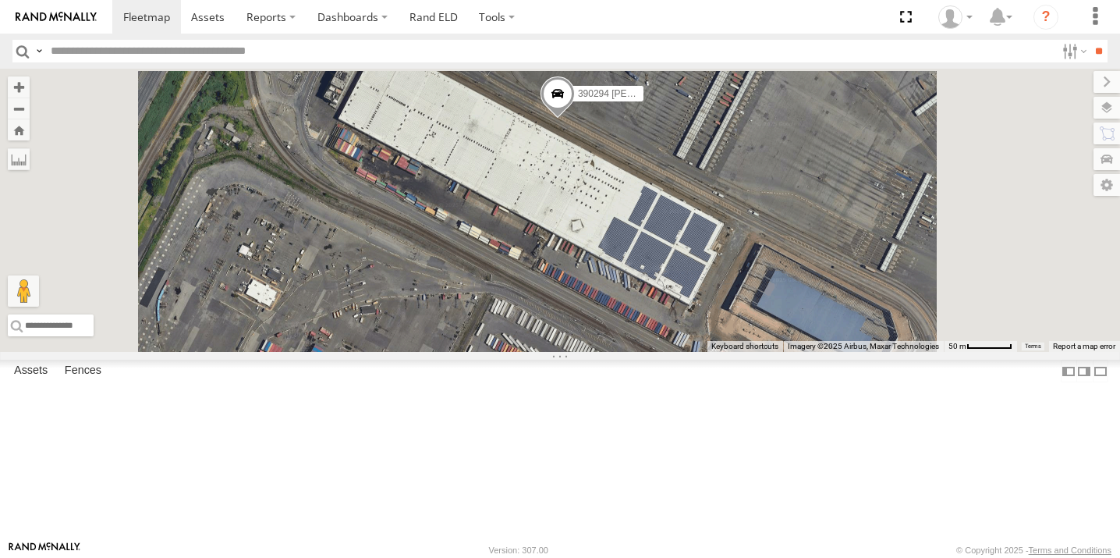
drag, startPoint x: 727, startPoint y: 421, endPoint x: 708, endPoint y: 533, distance: 113.9
click at [708, 352] on div "468334 Shelina 54782 Hino 245047 Shawn 245048 Charles 390294 Lee 468332 Stanley…" at bounding box center [560, 210] width 1120 height 283
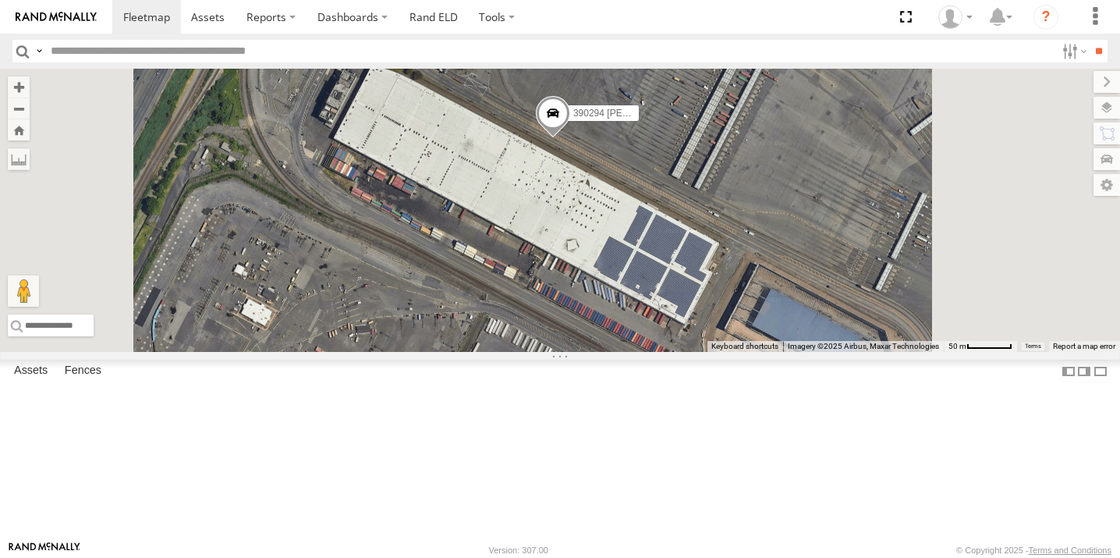
click at [693, 352] on div "468334 Shelina 54782 Hino 245047 Shawn 245048 Charles 390294 Lee 468332 Stanley…" at bounding box center [560, 210] width 1120 height 283
